Goal: Book appointment/travel/reservation

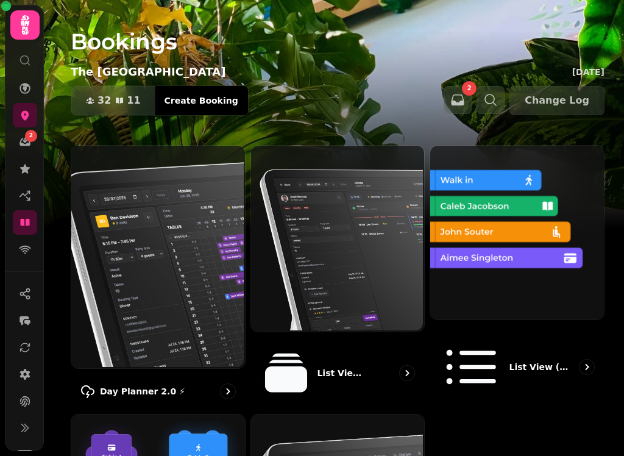
click at [112, 252] on img at bounding box center [157, 256] width 174 height 223
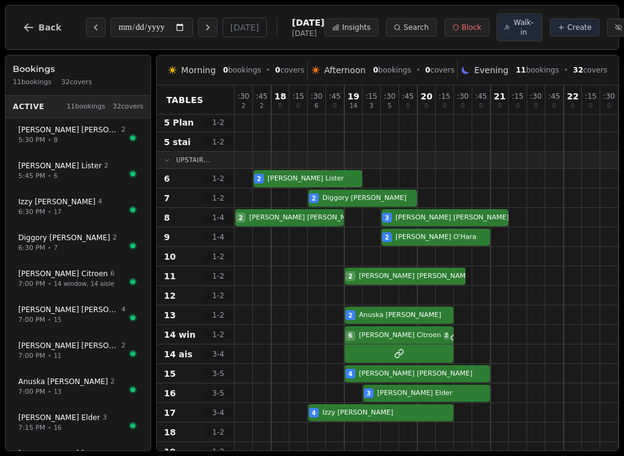
scroll to position [127, 2]
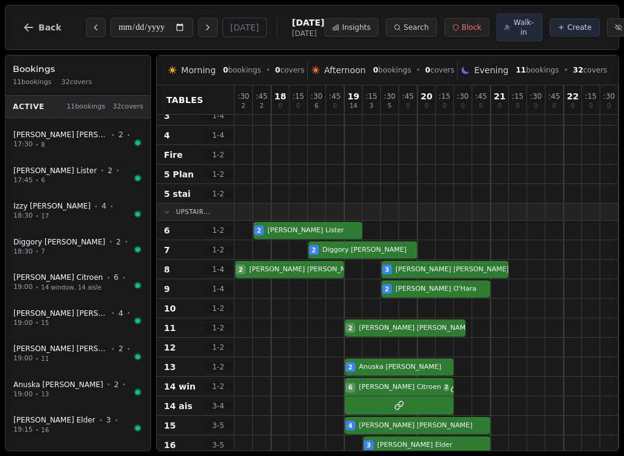
scroll to position [45, 0]
click at [230, 368] on span "1 - 2" at bounding box center [218, 367] width 29 height 10
